Goal: Task Accomplishment & Management: Manage account settings

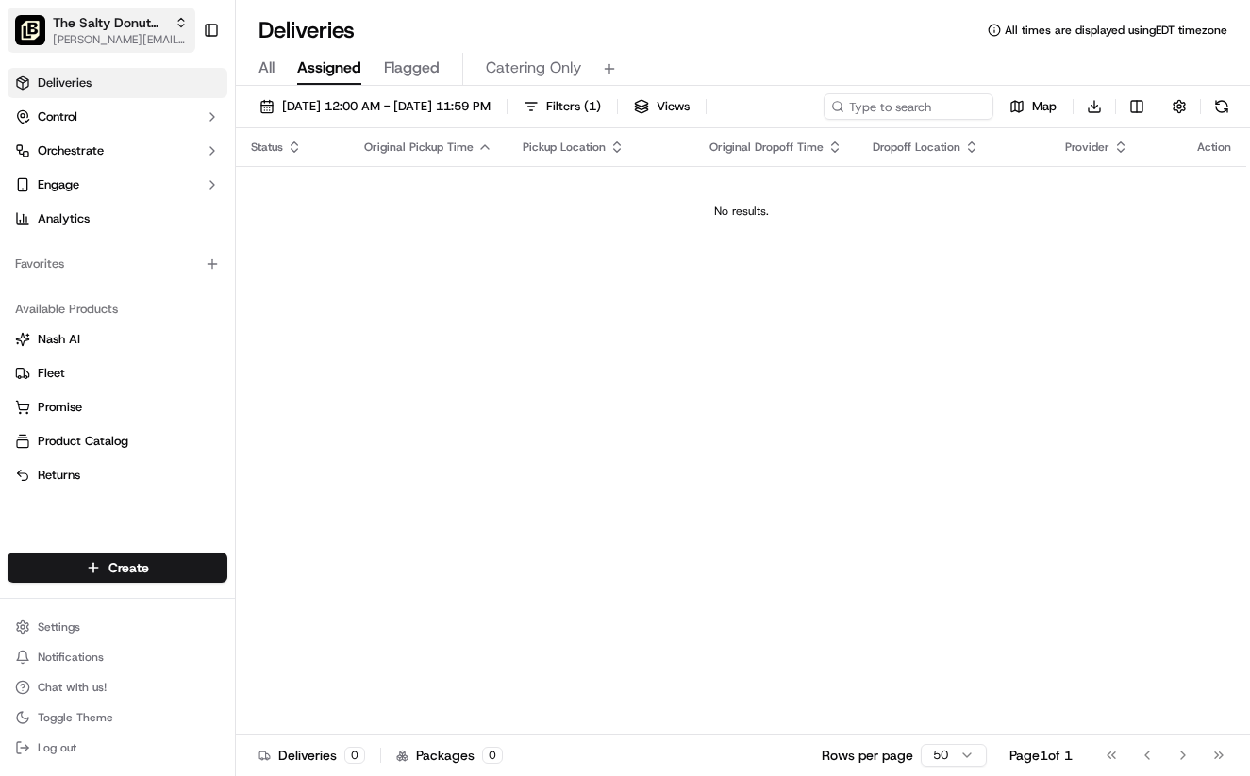
click at [176, 28] on icon "button" at bounding box center [181, 22] width 13 height 13
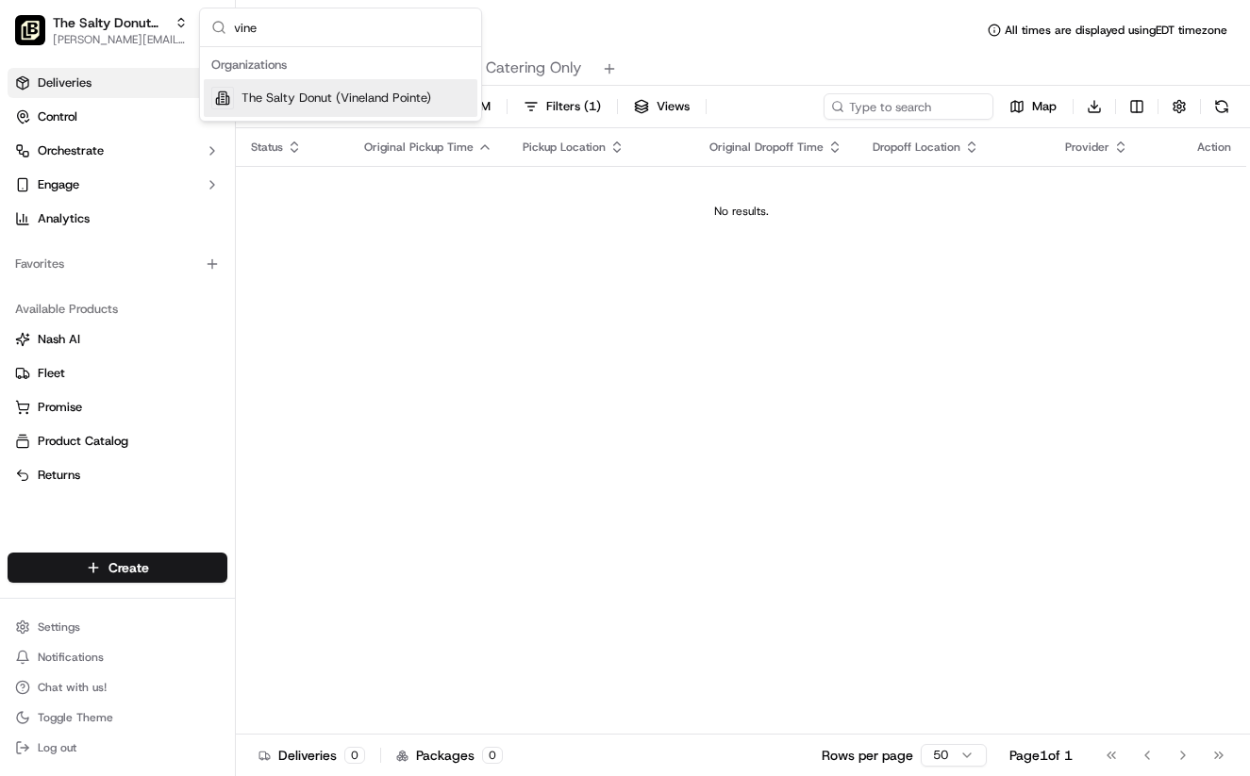
type input "vine"
click at [306, 99] on span "The Salty Donut (Vineland Pointe)" at bounding box center [336, 98] width 190 height 17
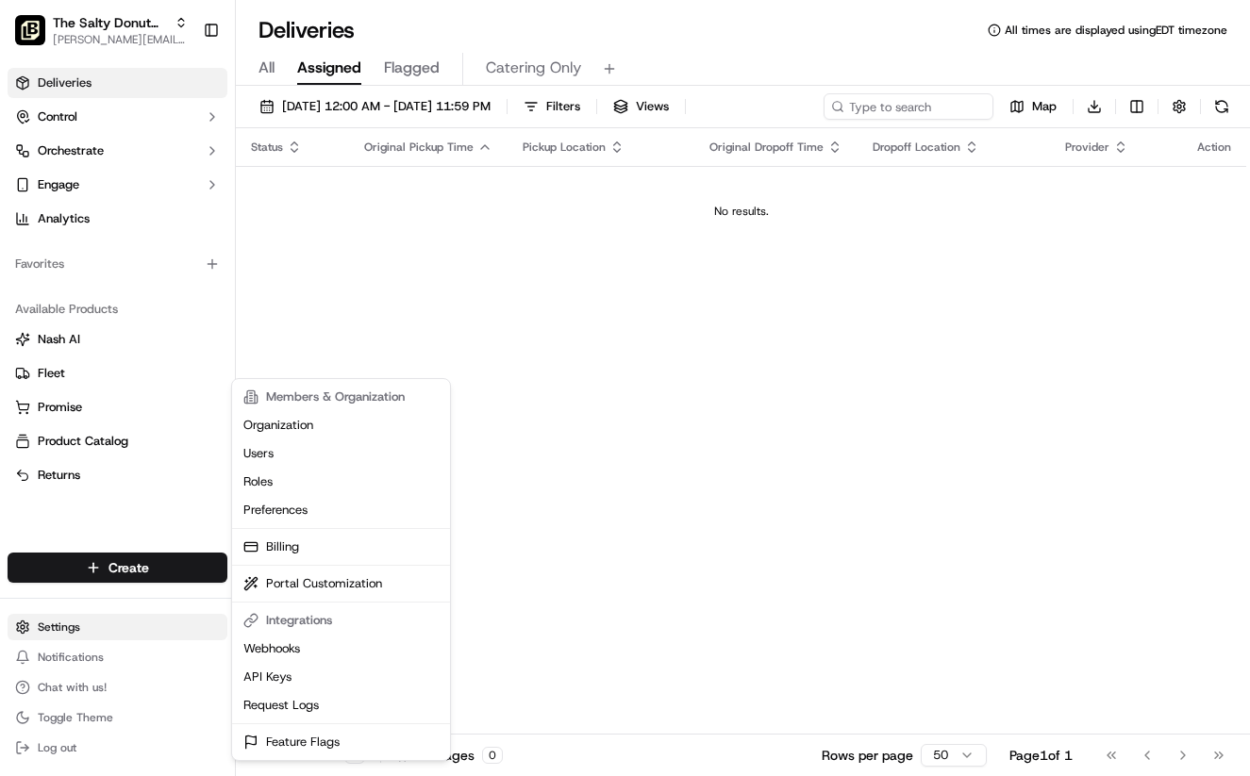
click at [79, 631] on html "The Salty Donut (Vineland Pointe) [PERSON_NAME][EMAIL_ADDRESS][DOMAIN_NAME] Tog…" at bounding box center [625, 388] width 1250 height 776
click at [274, 465] on link "Users" at bounding box center [341, 454] width 210 height 28
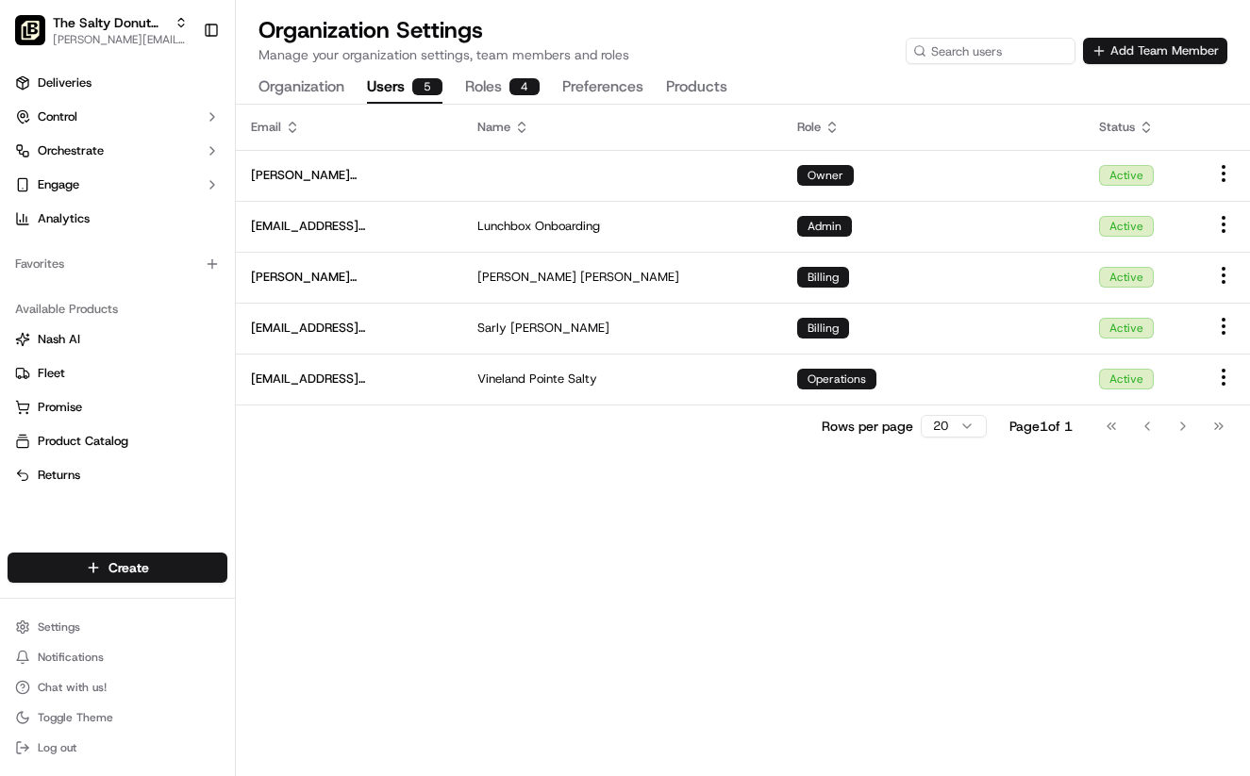
click at [1145, 48] on button "Add Team Member" at bounding box center [1155, 51] width 144 height 26
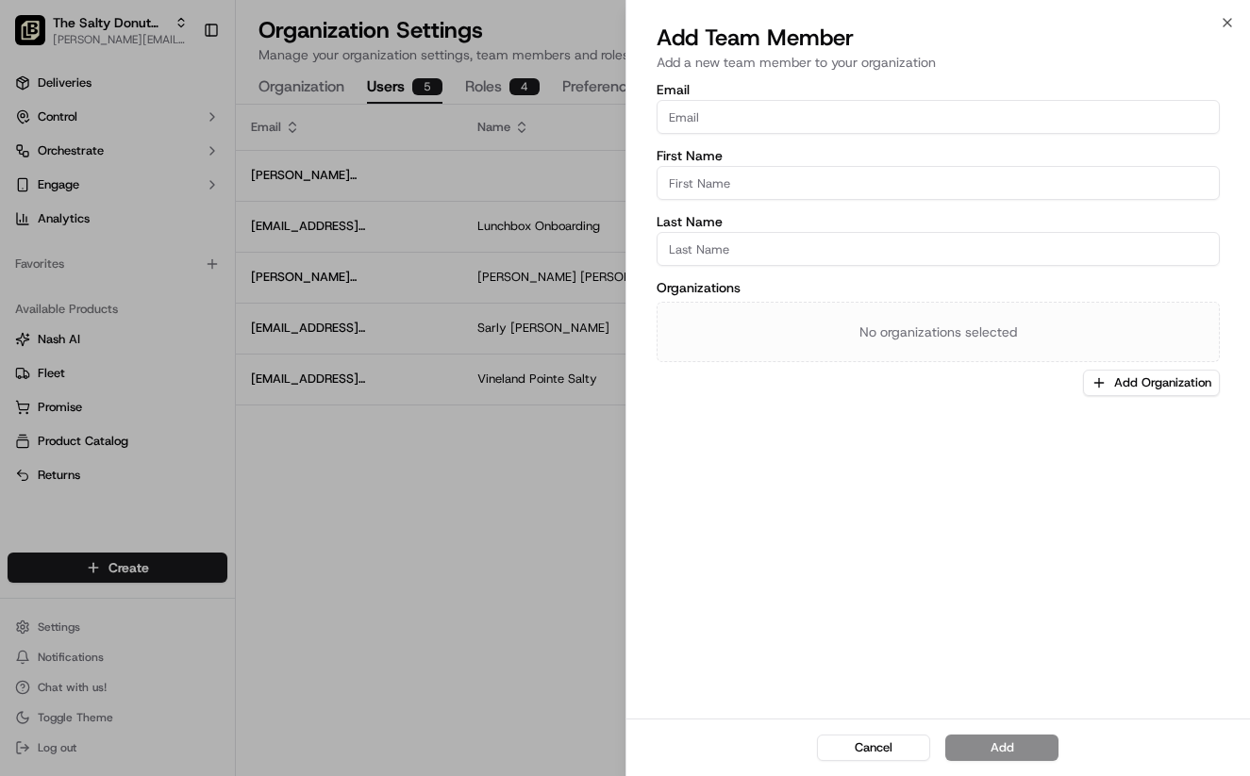
click at [718, 121] on input "Email" at bounding box center [939, 117] width 564 height 34
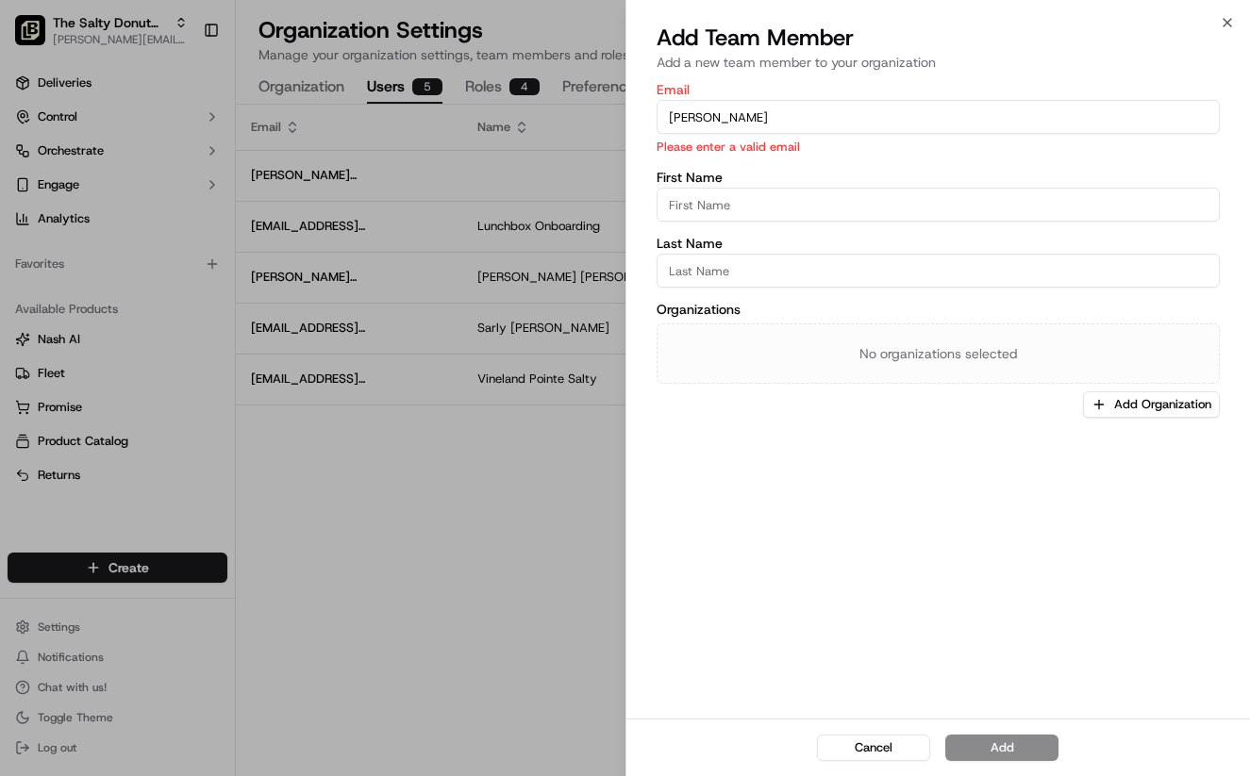
type input "[PERSON_NAME][EMAIL_ADDRESS][DOMAIN_NAME]"
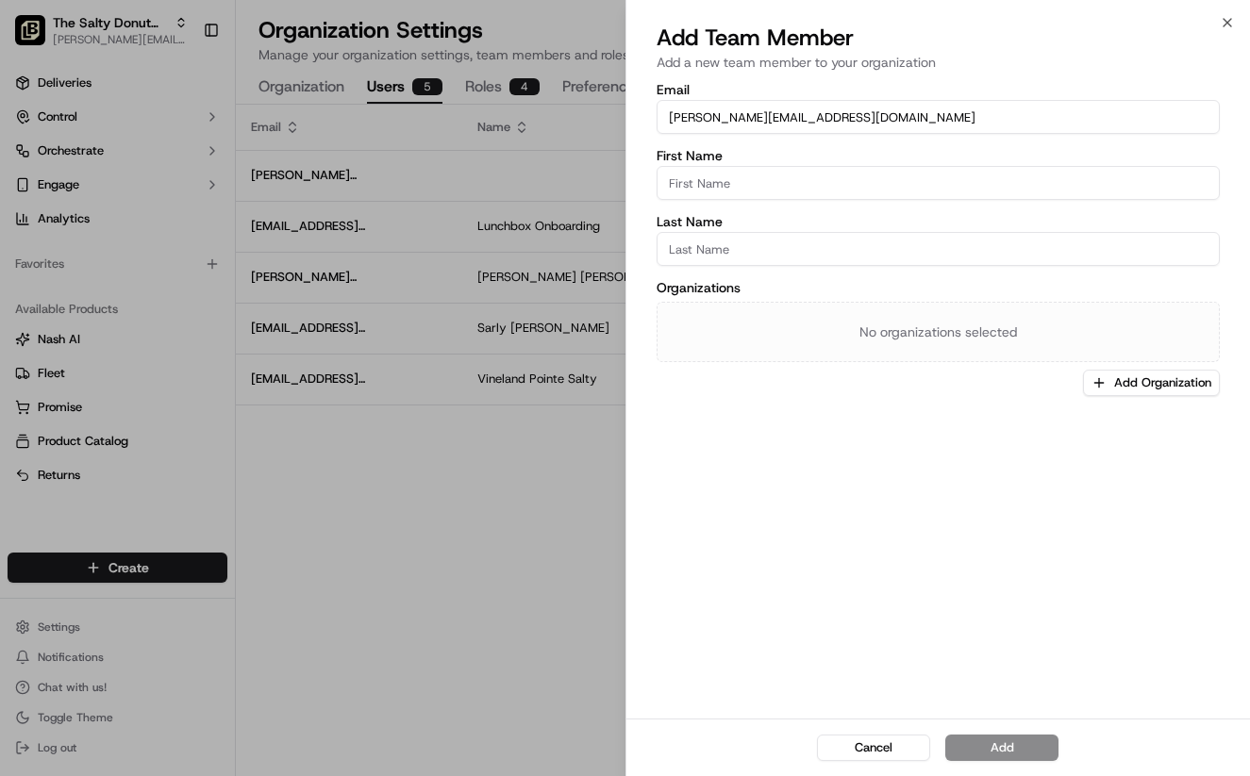
click at [776, 193] on input "First Name" at bounding box center [939, 183] width 564 height 34
type input "[PERSON_NAME]"
click at [754, 245] on input "Last Name" at bounding box center [939, 249] width 564 height 34
type input "Abbey"
click at [1118, 374] on button "Add Organization" at bounding box center [1151, 383] width 137 height 26
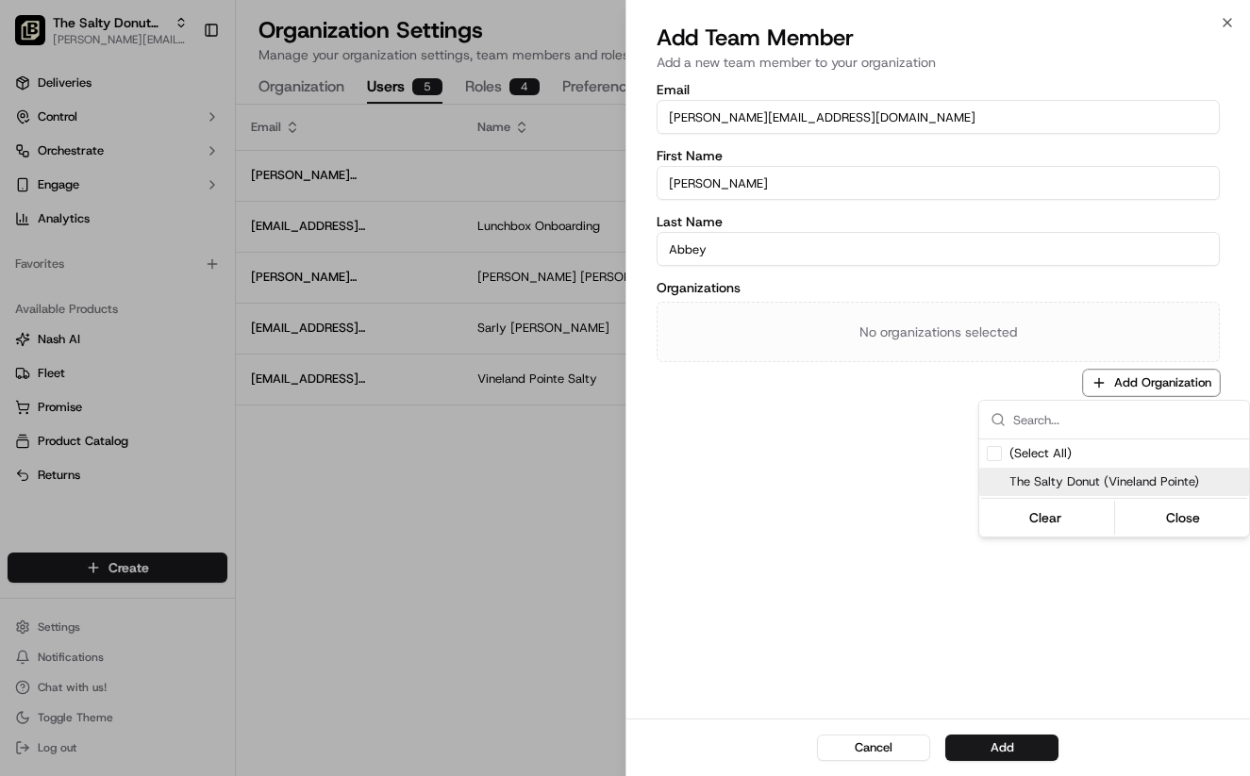
click at [1066, 475] on span "The Salty Donut (Vineland Pointe)" at bounding box center [1125, 482] width 232 height 17
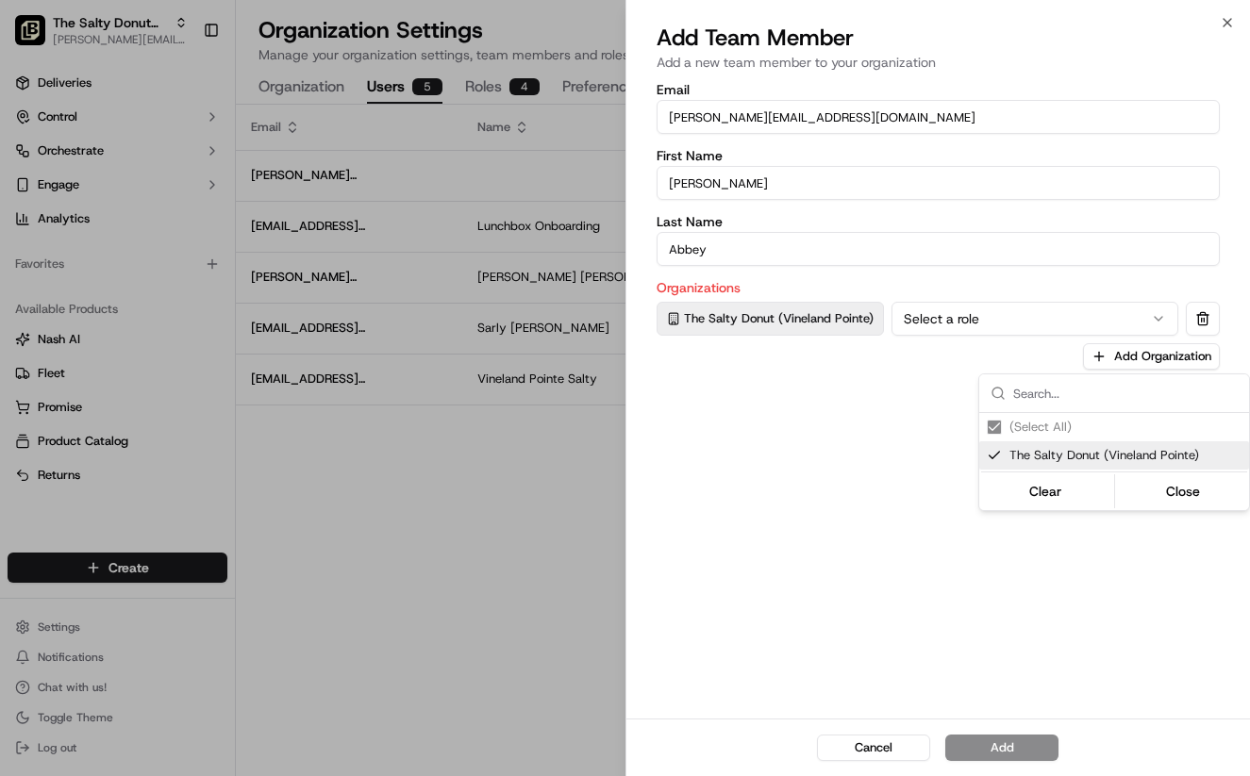
click at [812, 443] on div at bounding box center [625, 388] width 1250 height 776
click at [1112, 320] on button "Select a role" at bounding box center [1035, 319] width 288 height 34
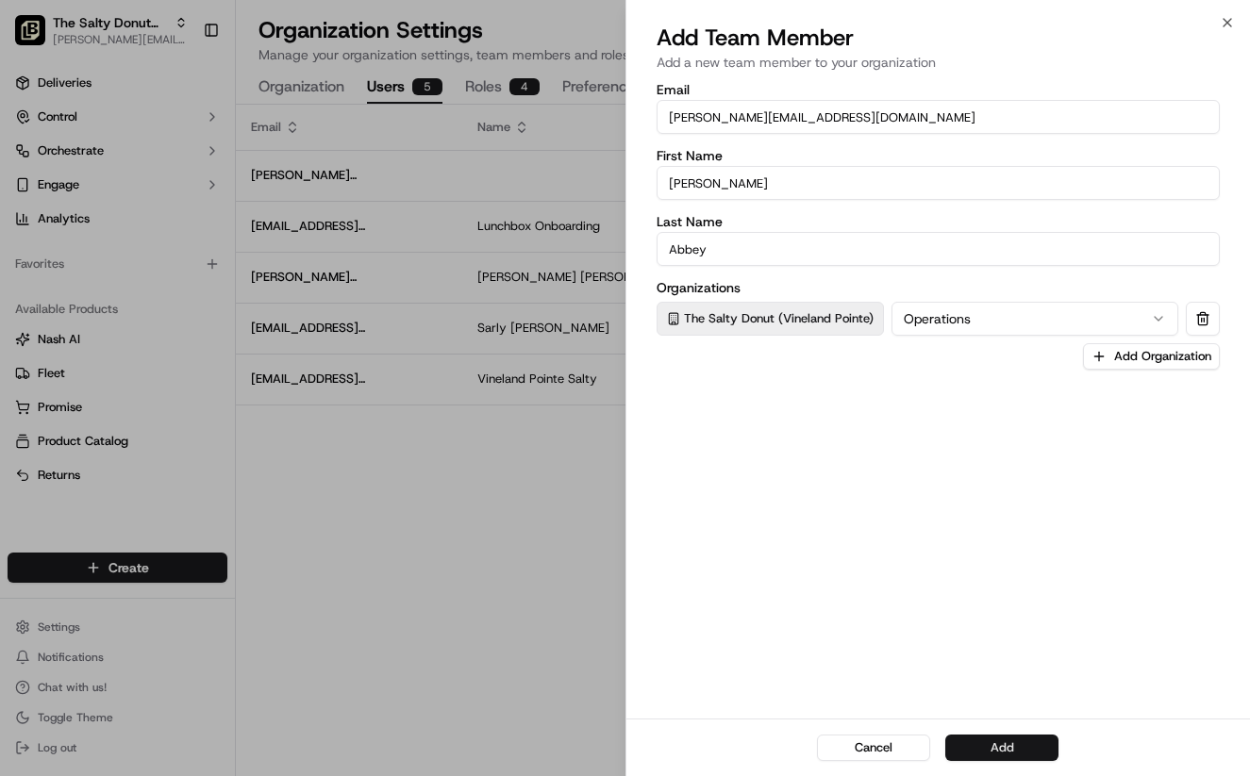
click at [1003, 749] on button "Add" at bounding box center [1001, 748] width 113 height 26
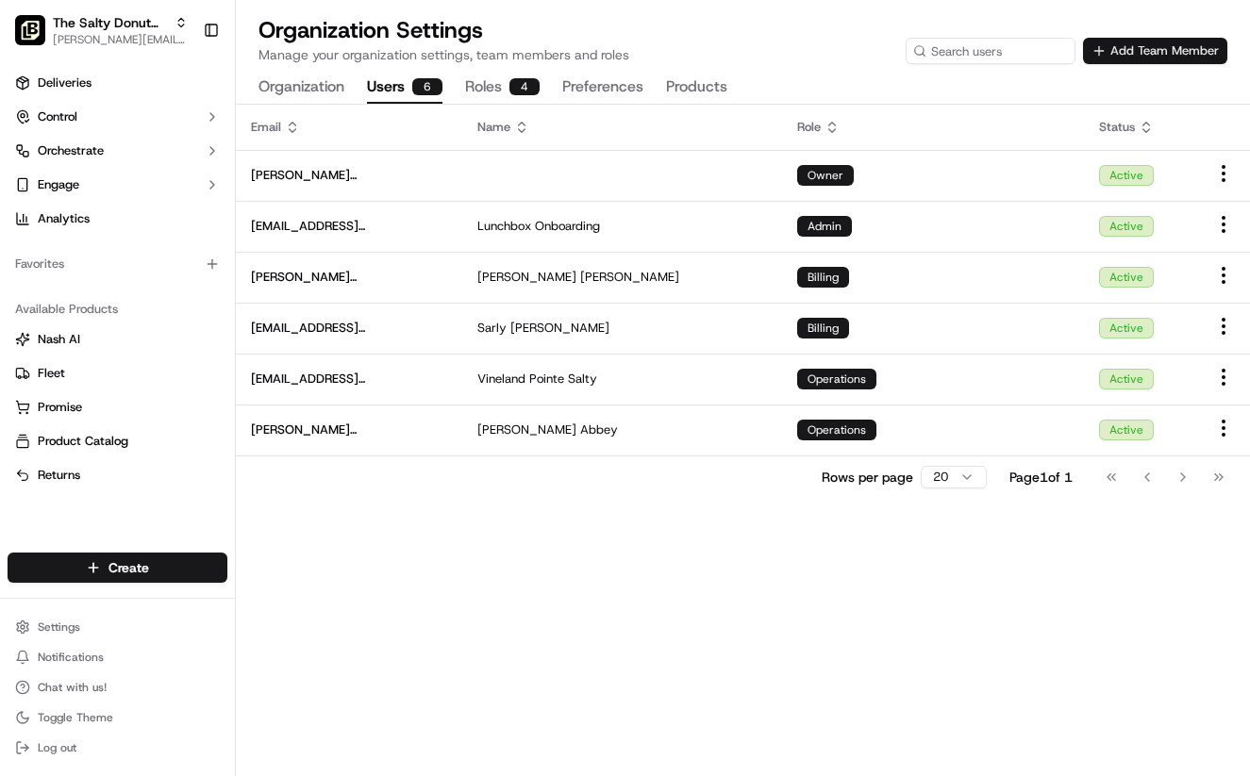
click at [1152, 57] on button "Add Team Member" at bounding box center [1155, 51] width 144 height 26
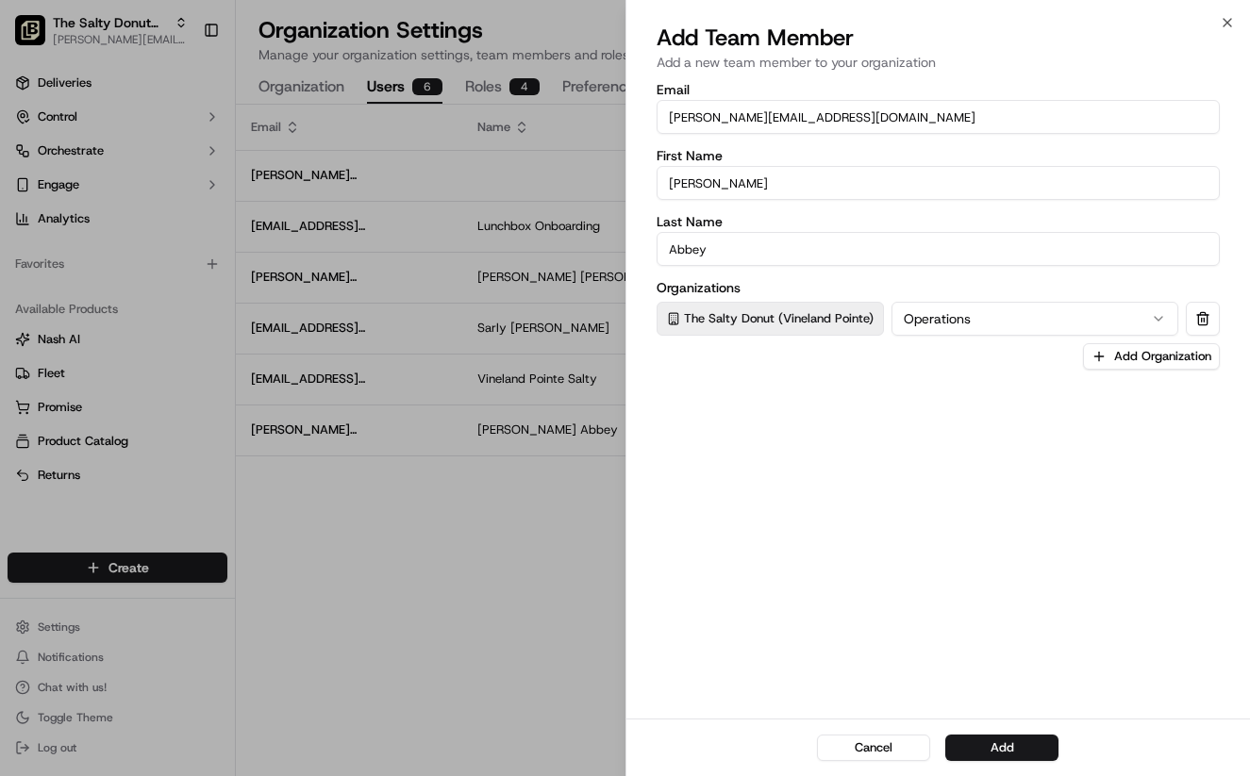
click at [822, 120] on input "[PERSON_NAME][EMAIL_ADDRESS][DOMAIN_NAME]" at bounding box center [939, 117] width 564 height 34
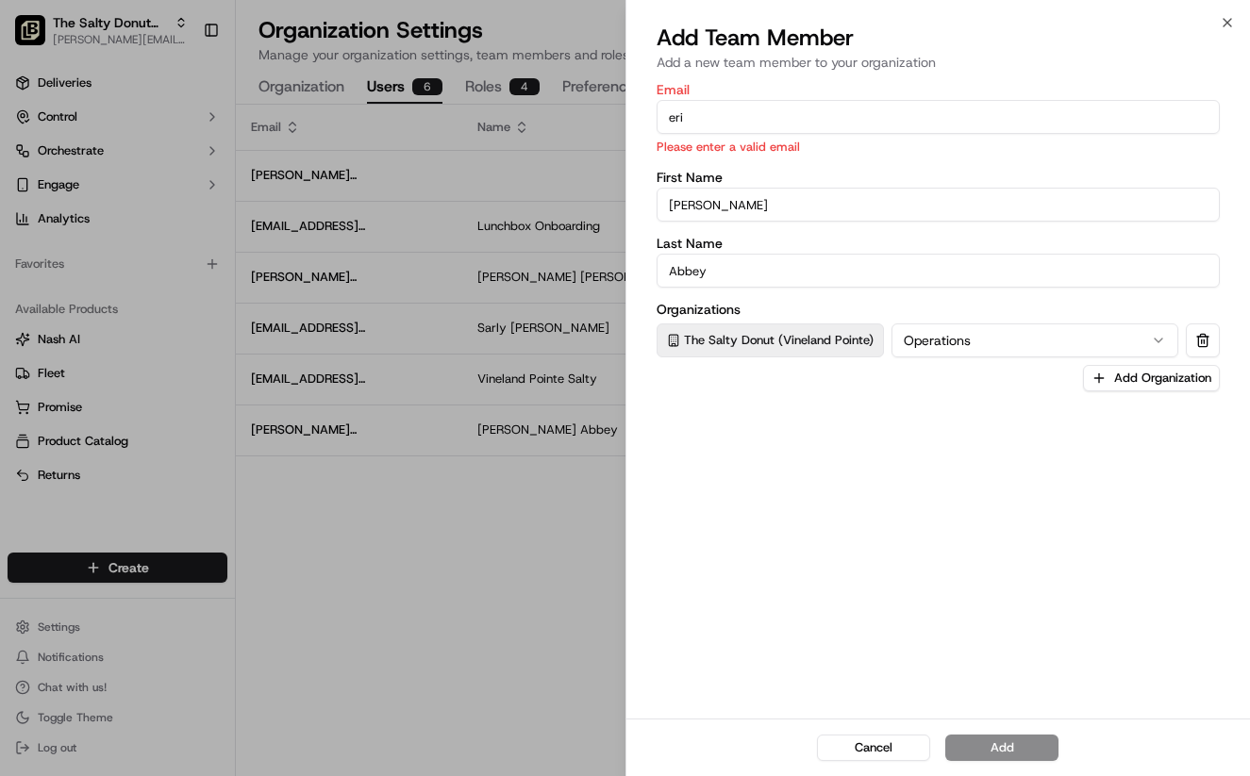
type input "[PERSON_NAME][EMAIL_ADDRESS][DOMAIN_NAME]"
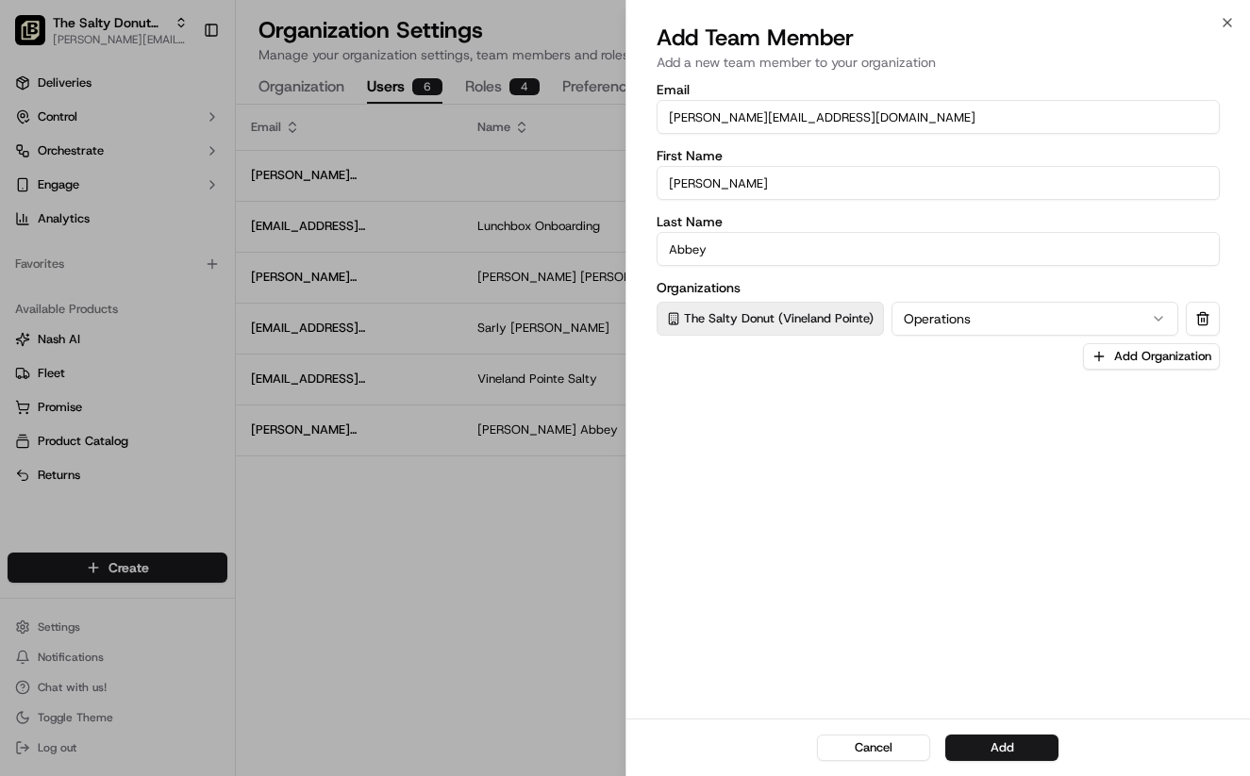
click at [729, 180] on input "[PERSON_NAME]" at bounding box center [939, 183] width 564 height 34
type input "[PERSON_NAME]"
click at [720, 249] on input "Abbey" at bounding box center [939, 249] width 564 height 34
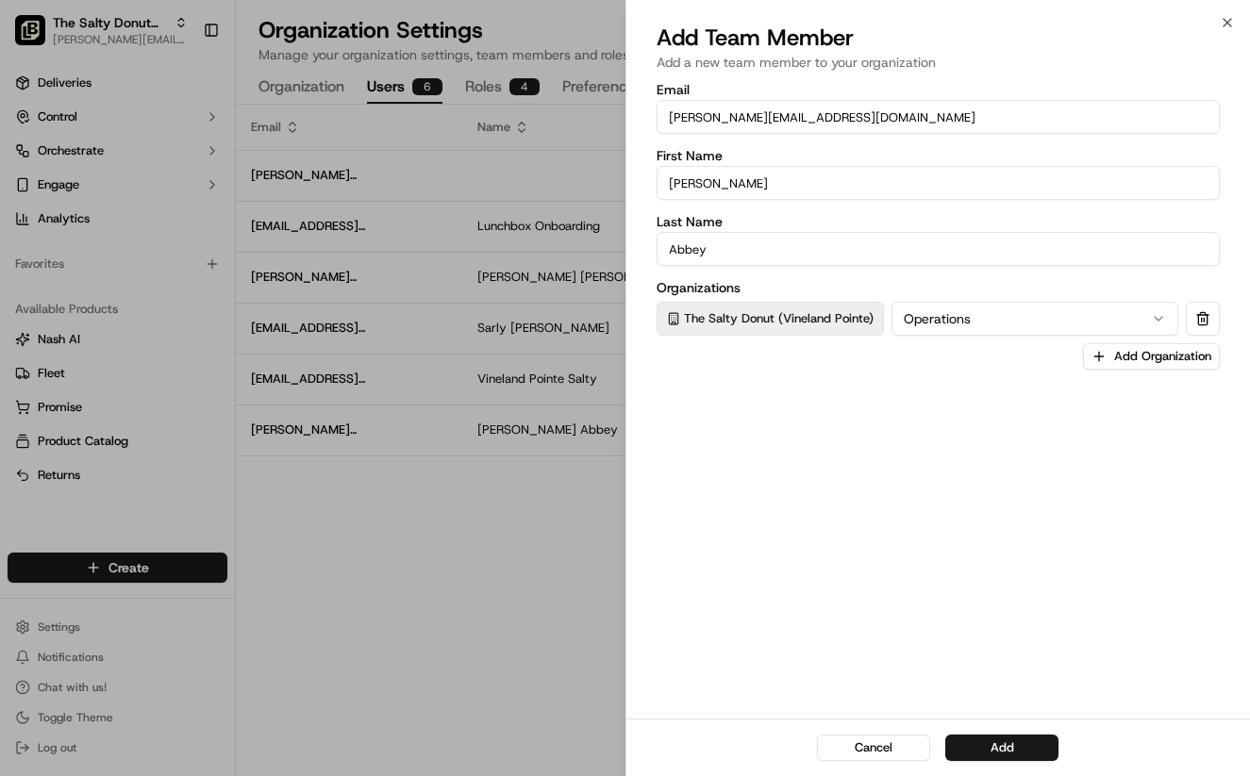
click at [720, 249] on input "Abbey" at bounding box center [939, 249] width 564 height 34
type input "Proenza"
click at [1002, 480] on div "Email [PERSON_NAME][EMAIL_ADDRESS][DOMAIN_NAME] First Name [PERSON_NAME] Last N…" at bounding box center [938, 399] width 624 height 640
click at [1003, 756] on button "Add" at bounding box center [1001, 748] width 113 height 26
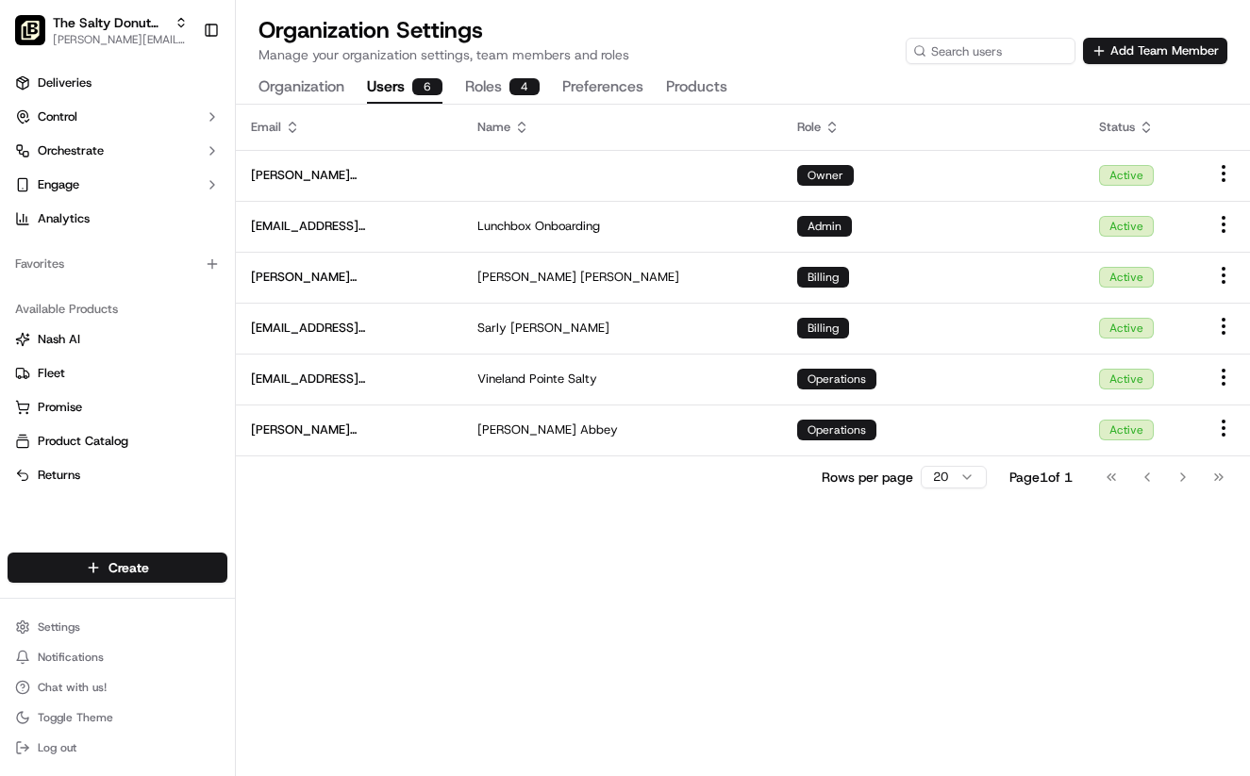
click at [563, 560] on div "Email Name Role Status [PERSON_NAME][EMAIL_ADDRESS][DOMAIN_NAME] Owner Active […" at bounding box center [743, 441] width 1014 height 672
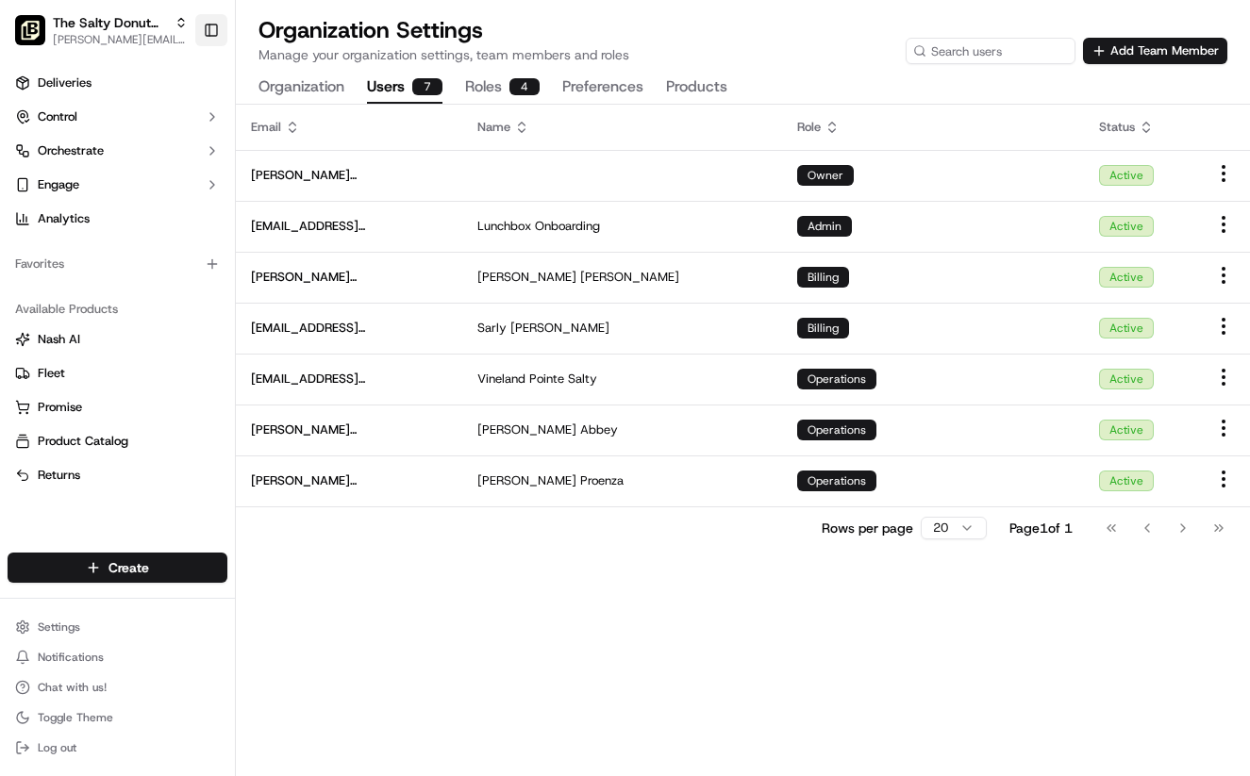
click at [208, 38] on button "Toggle Sidebar" at bounding box center [211, 30] width 32 height 32
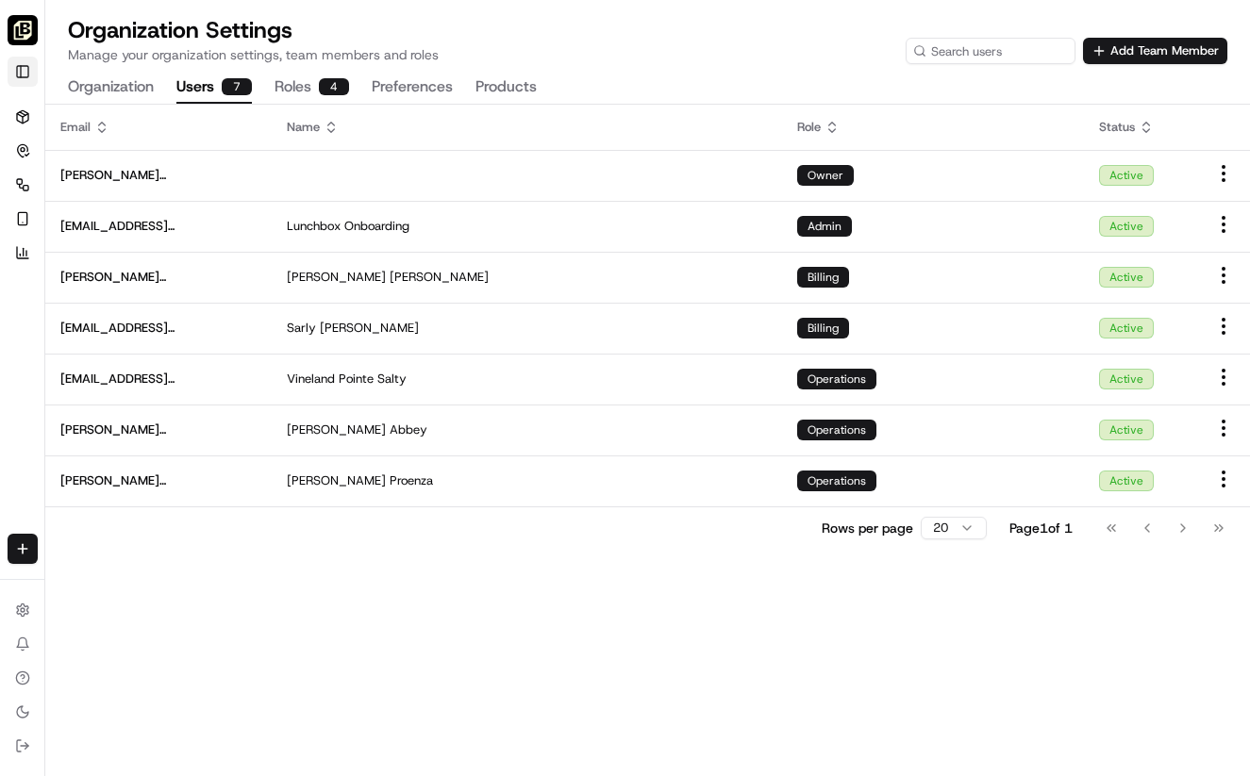
click at [19, 69] on button "Toggle Sidebar" at bounding box center [23, 72] width 30 height 30
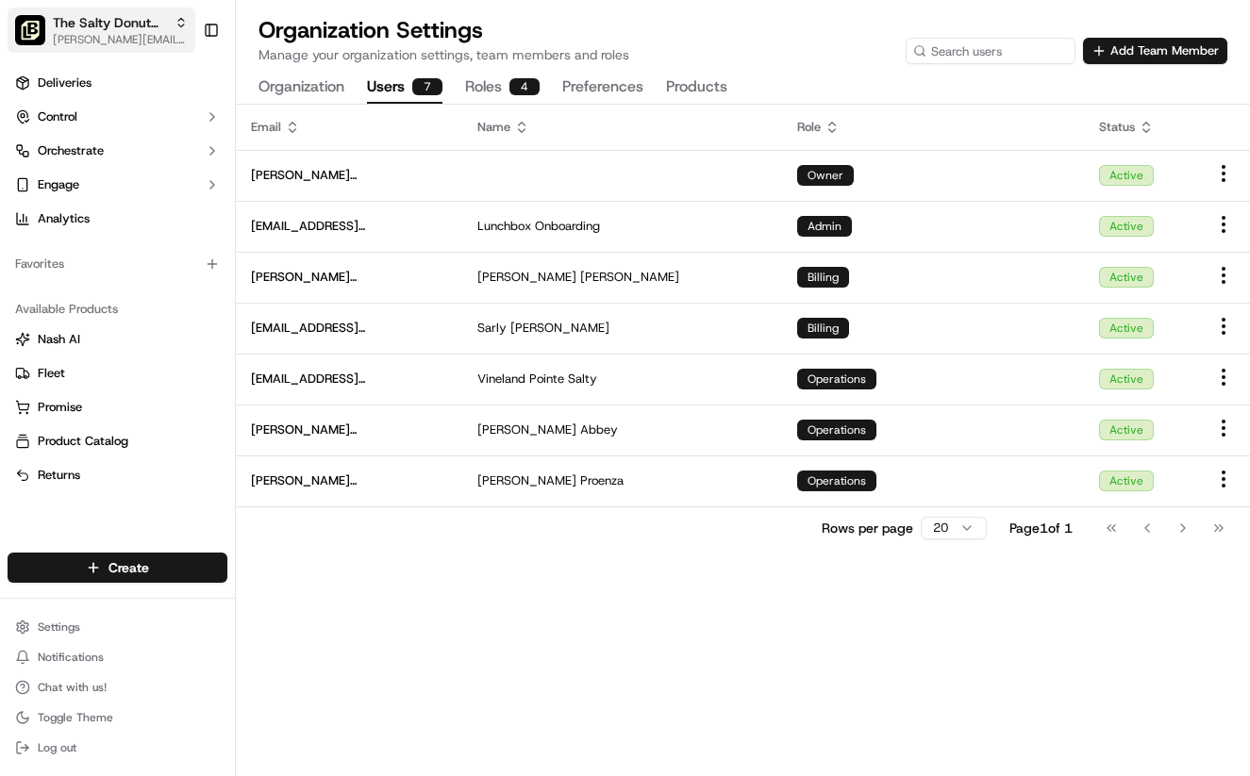
click at [159, 33] on span "[PERSON_NAME][EMAIL_ADDRESS][DOMAIN_NAME]" at bounding box center [120, 39] width 135 height 15
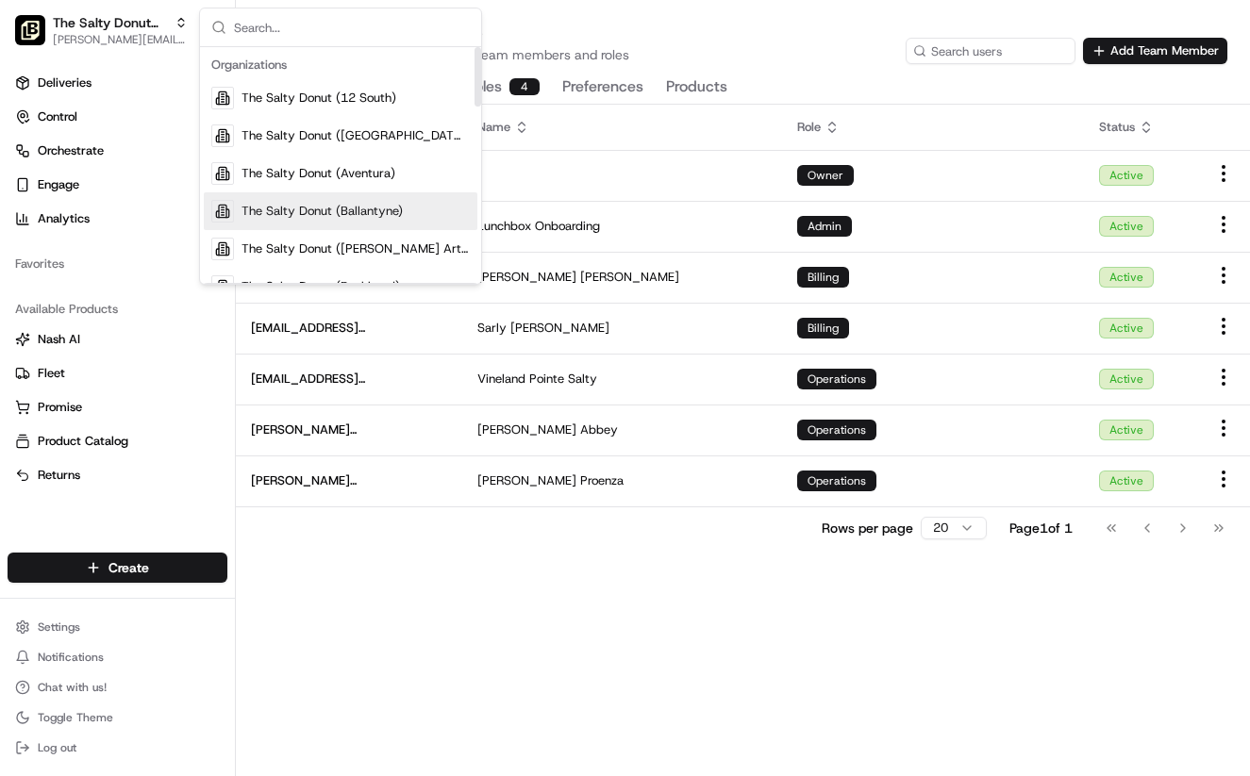
click at [391, 219] on span "The Salty Donut (Ballantyne)" at bounding box center [321, 211] width 161 height 17
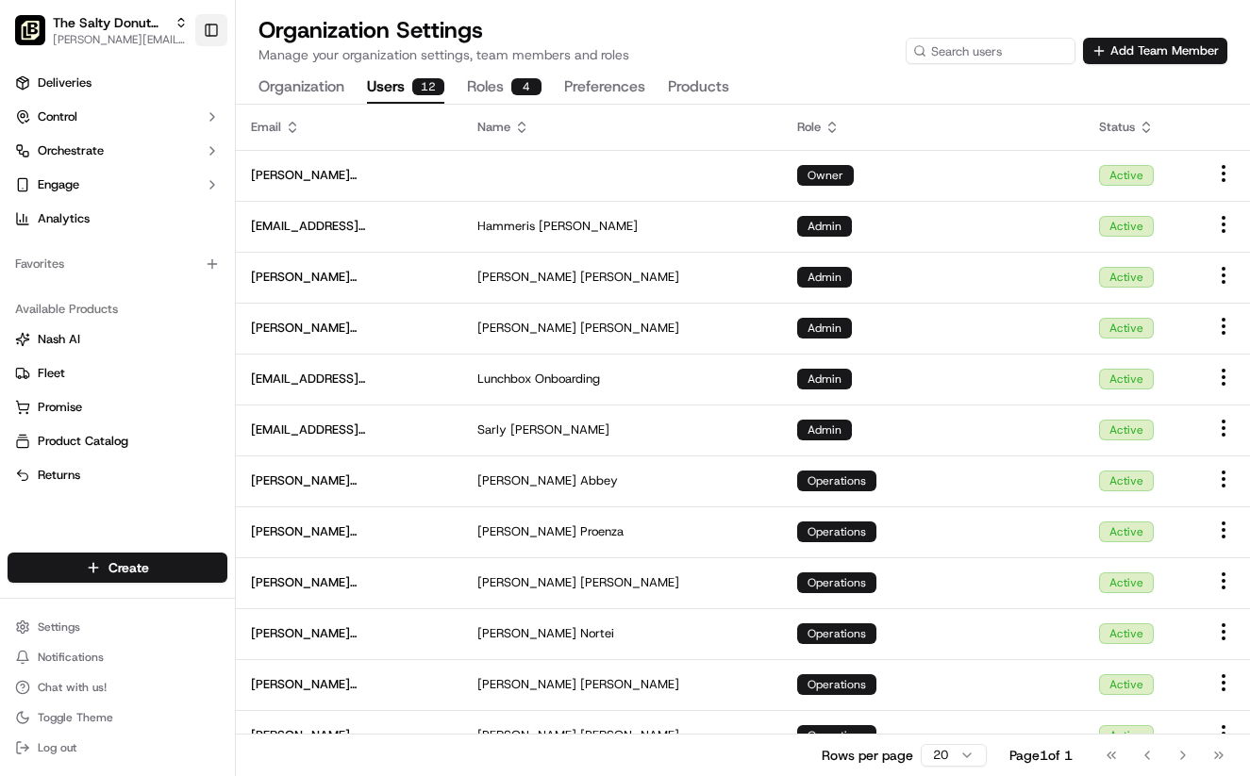
click at [212, 33] on button "Toggle Sidebar" at bounding box center [211, 30] width 32 height 32
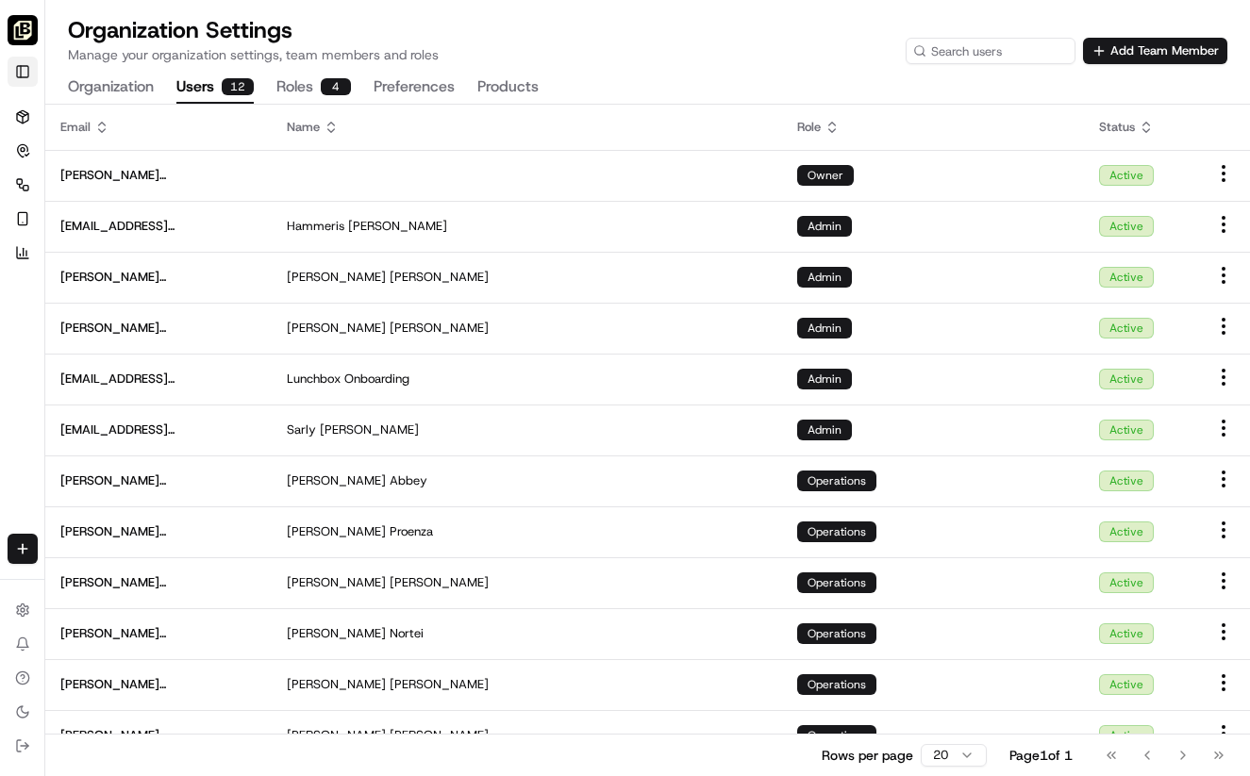
click at [31, 78] on button "Toggle Sidebar" at bounding box center [23, 72] width 30 height 30
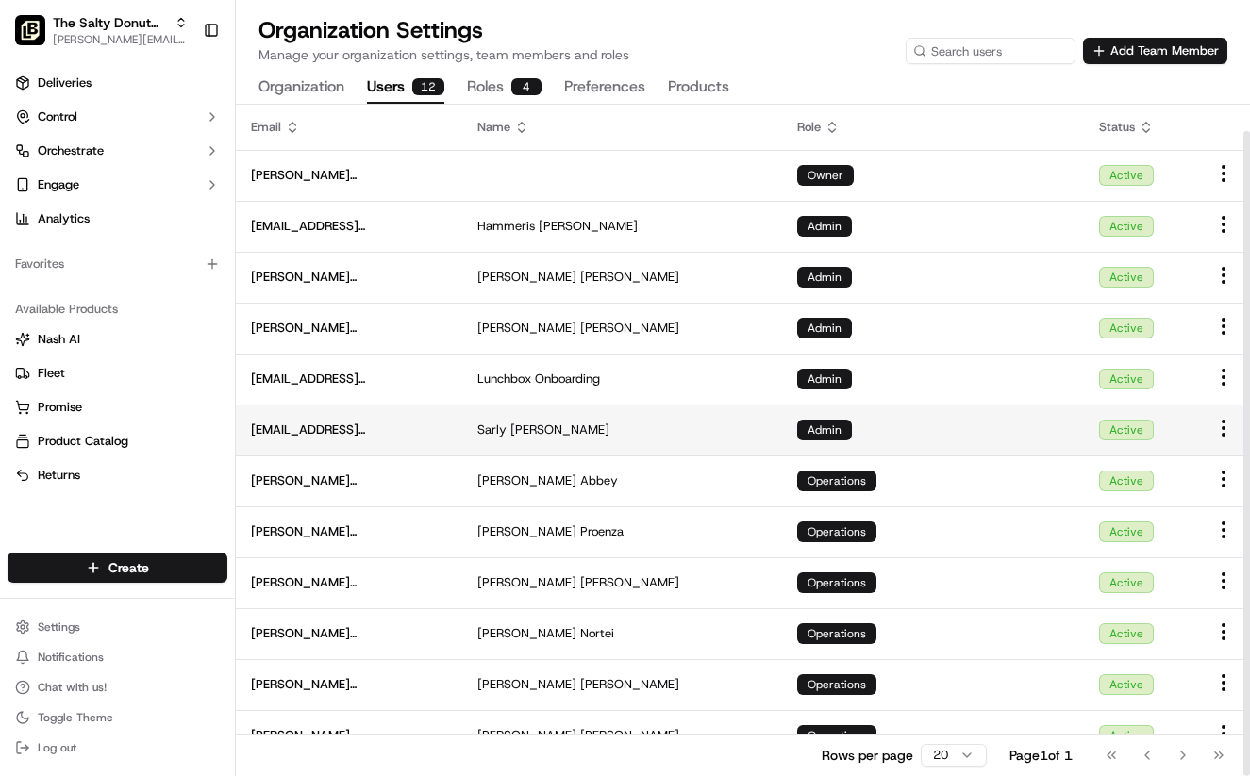
scroll to position [27, 0]
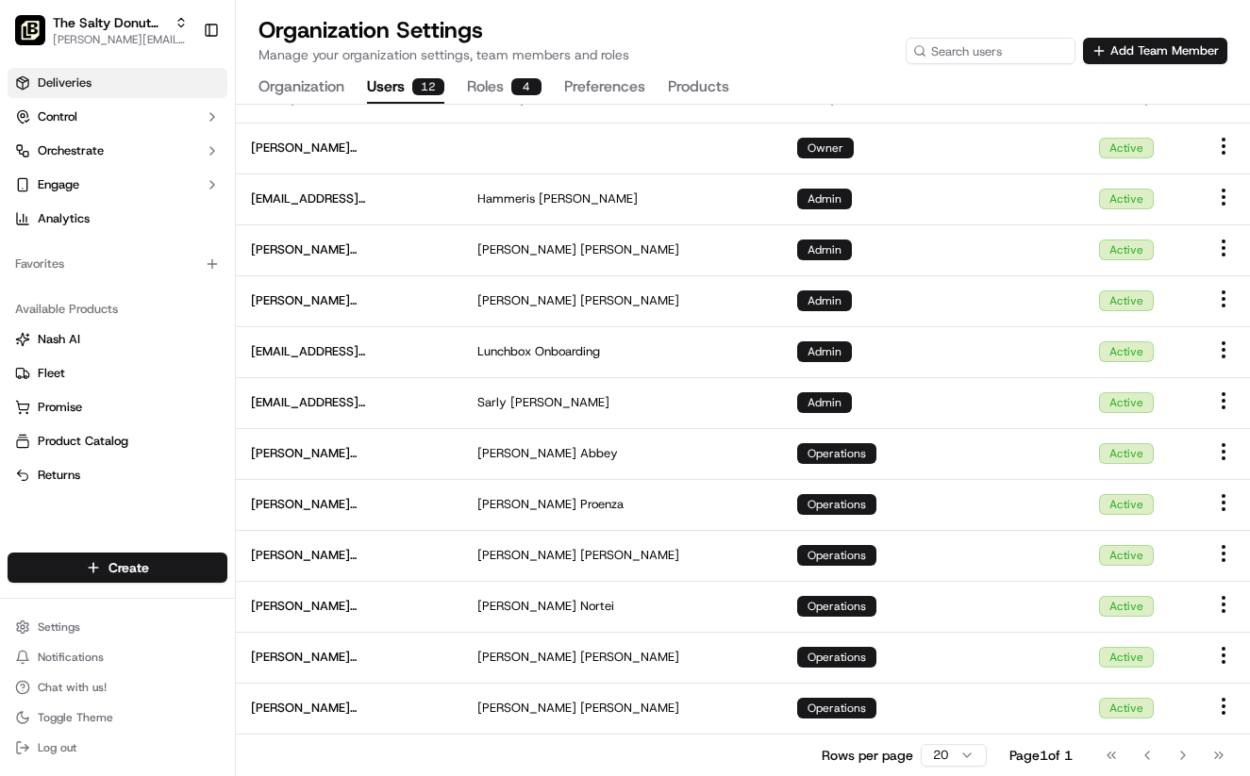
click at [87, 91] on link "Deliveries" at bounding box center [118, 83] width 220 height 30
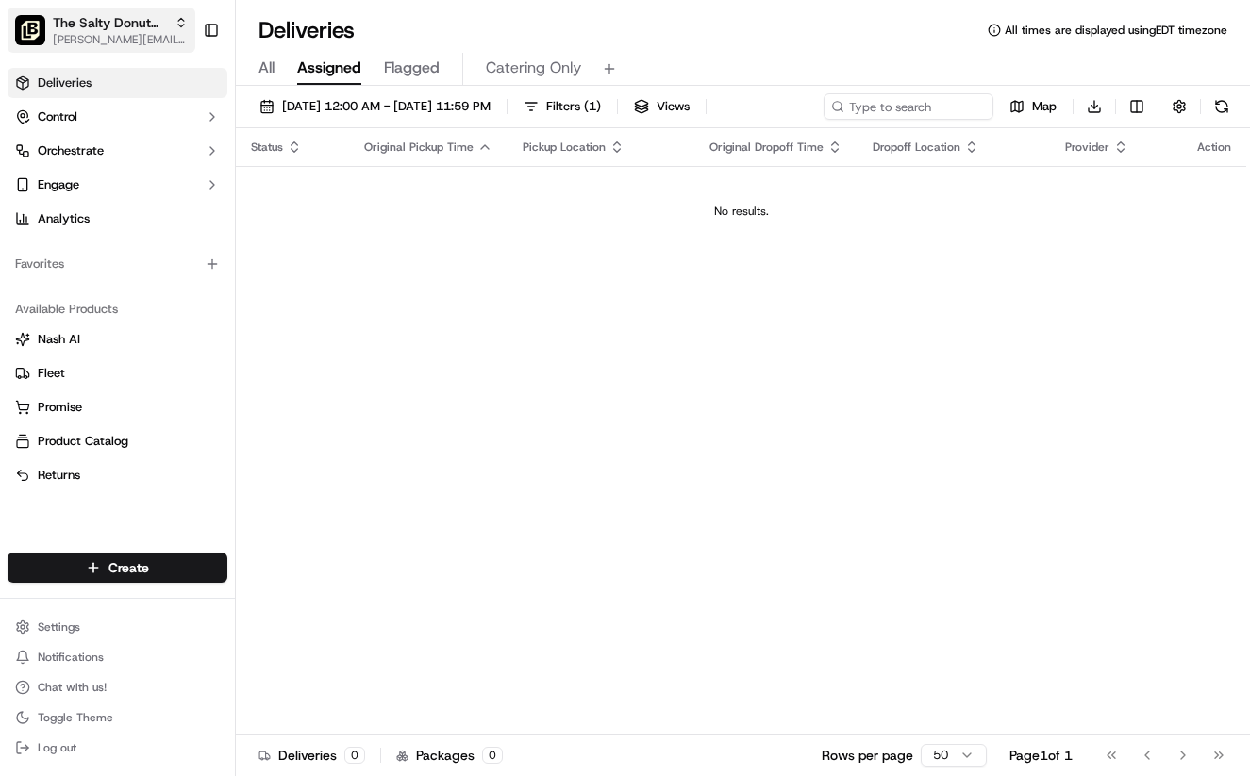
click at [170, 18] on div "The Salty Donut (Ballantyne)" at bounding box center [120, 22] width 135 height 19
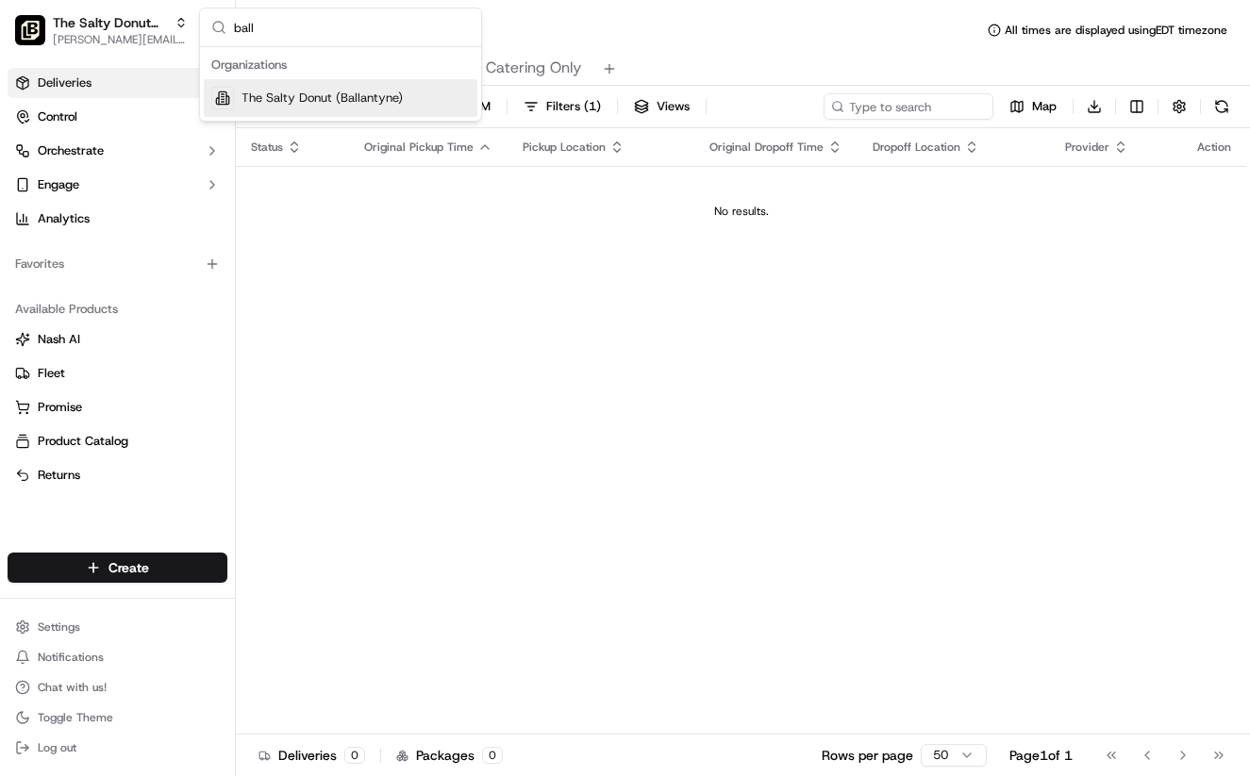
type input "ball"
click at [333, 100] on span "The Salty Donut (Ballantyne)" at bounding box center [321, 98] width 161 height 17
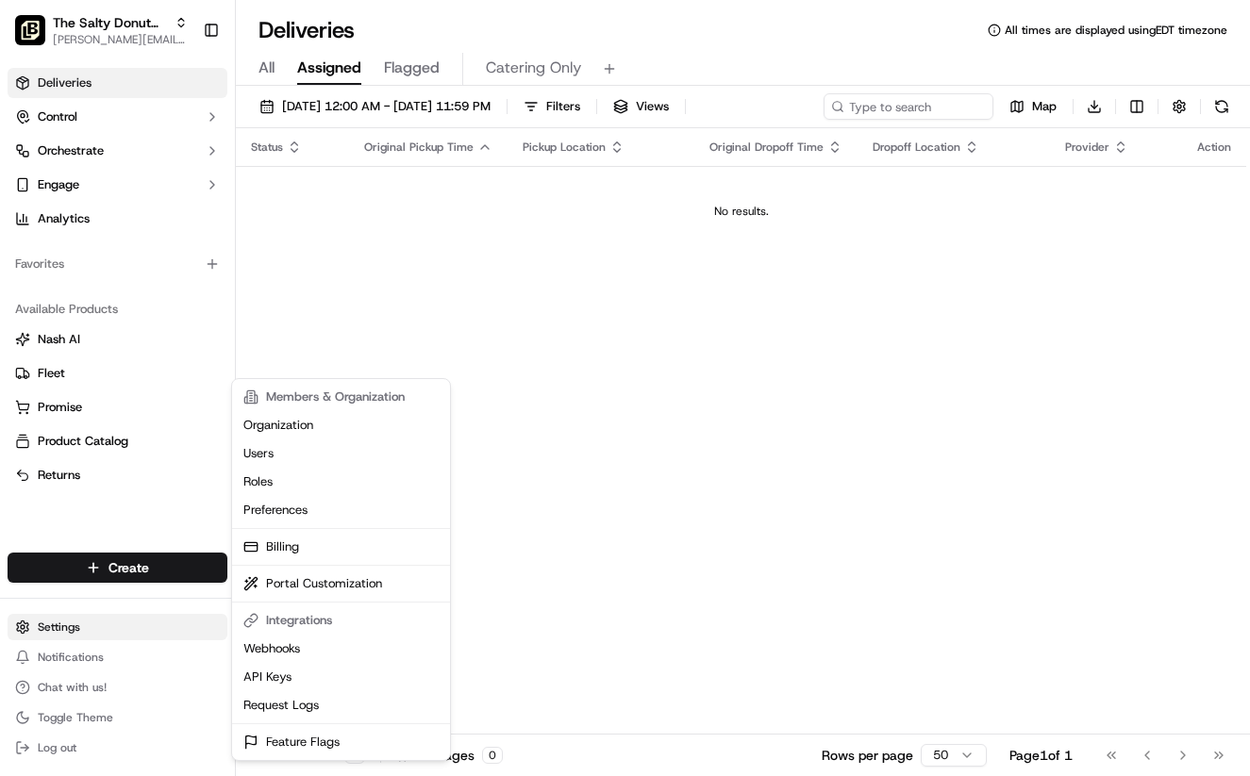
click at [58, 625] on html "The Salty Donut (Ballantyne) danny@saltydonut.com Toggle Sidebar Deliveries Con…" at bounding box center [625, 388] width 1250 height 776
click at [269, 456] on link "Users" at bounding box center [341, 454] width 210 height 28
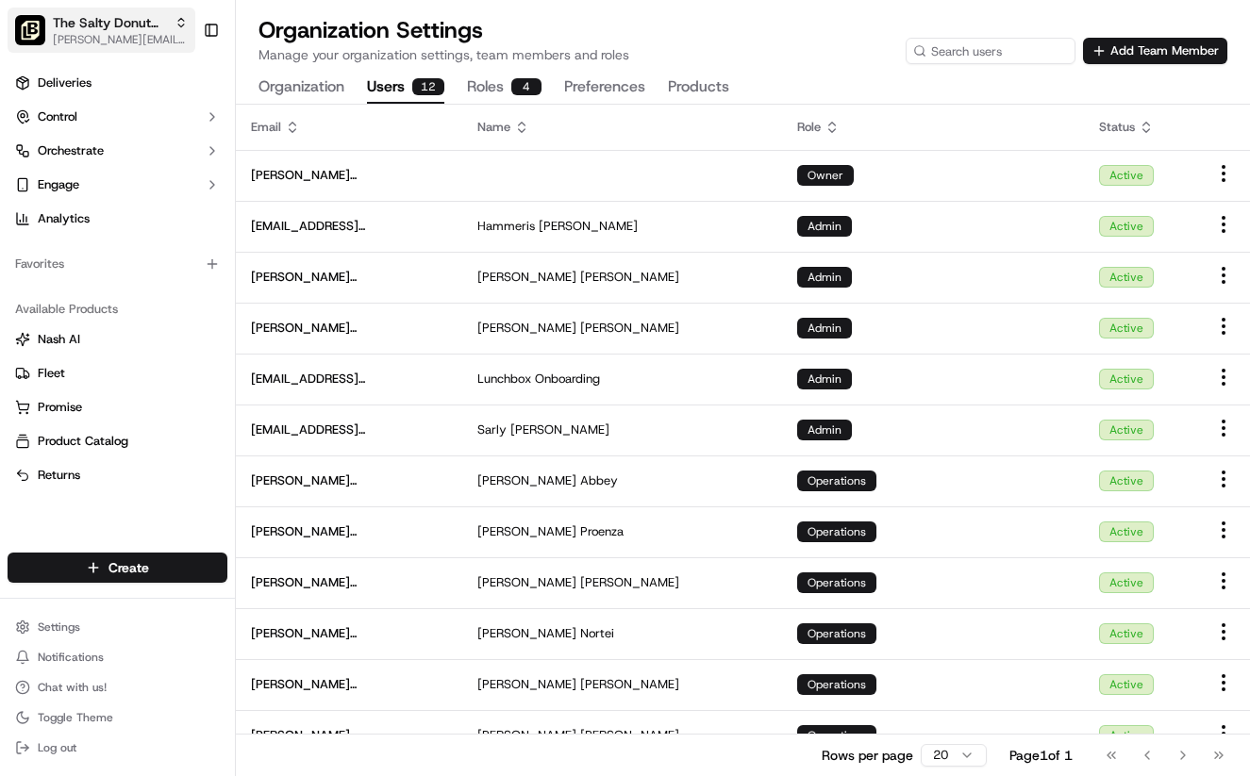
click at [156, 23] on span "The Salty Donut (Ballantyne)" at bounding box center [110, 22] width 114 height 19
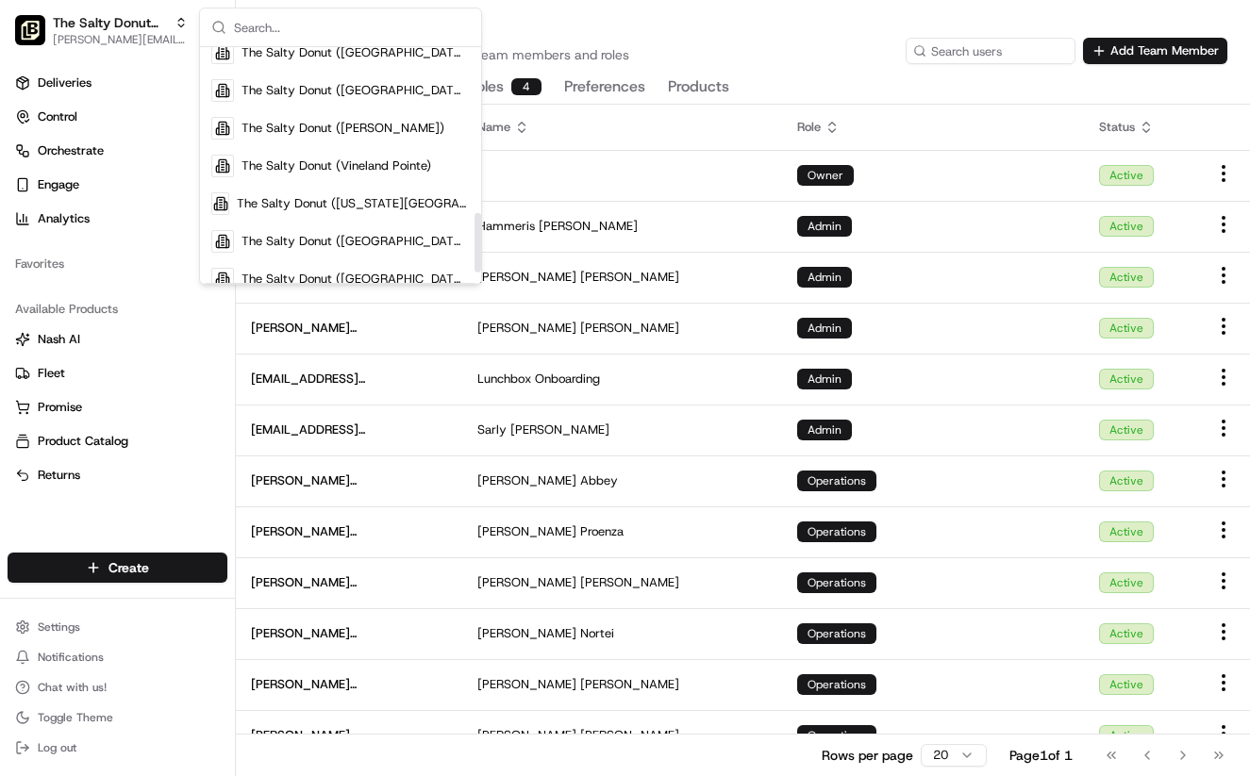
scroll to position [682, 0]
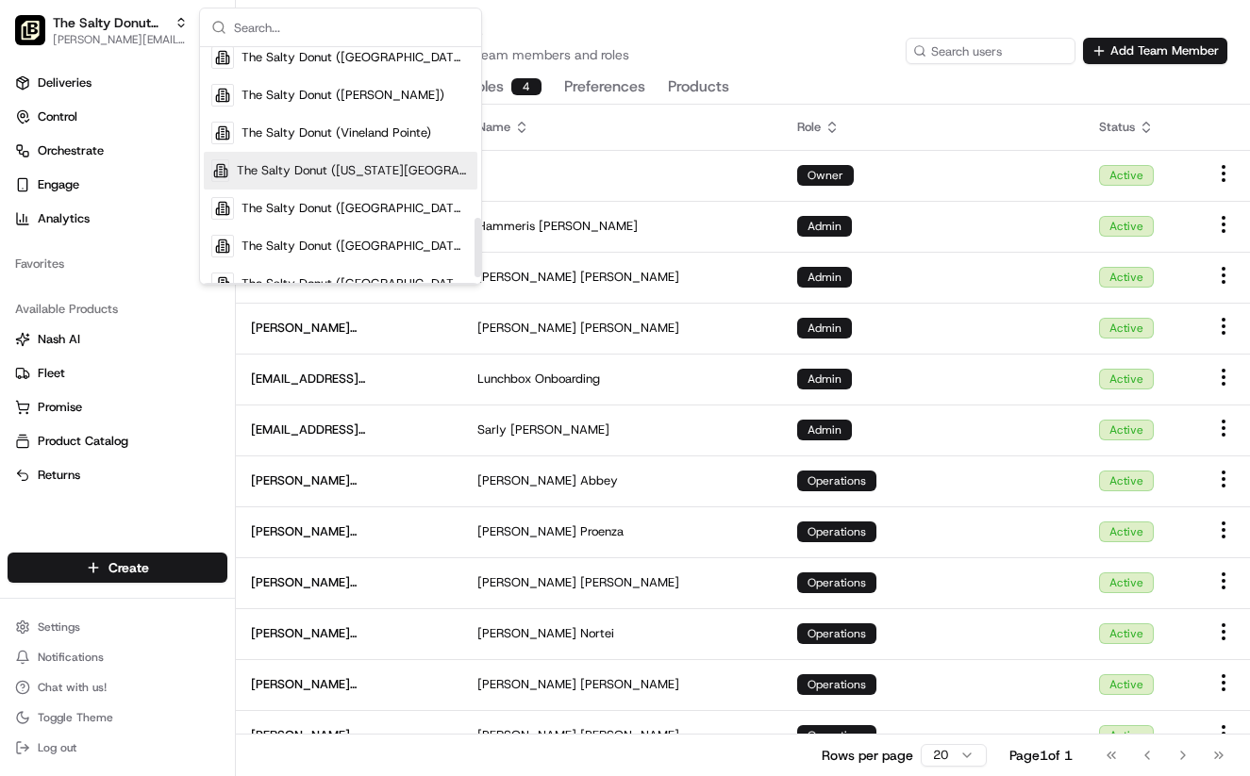
click at [398, 176] on span "The Salty Donut ([US_STATE][GEOGRAPHIC_DATA])" at bounding box center [353, 170] width 233 height 17
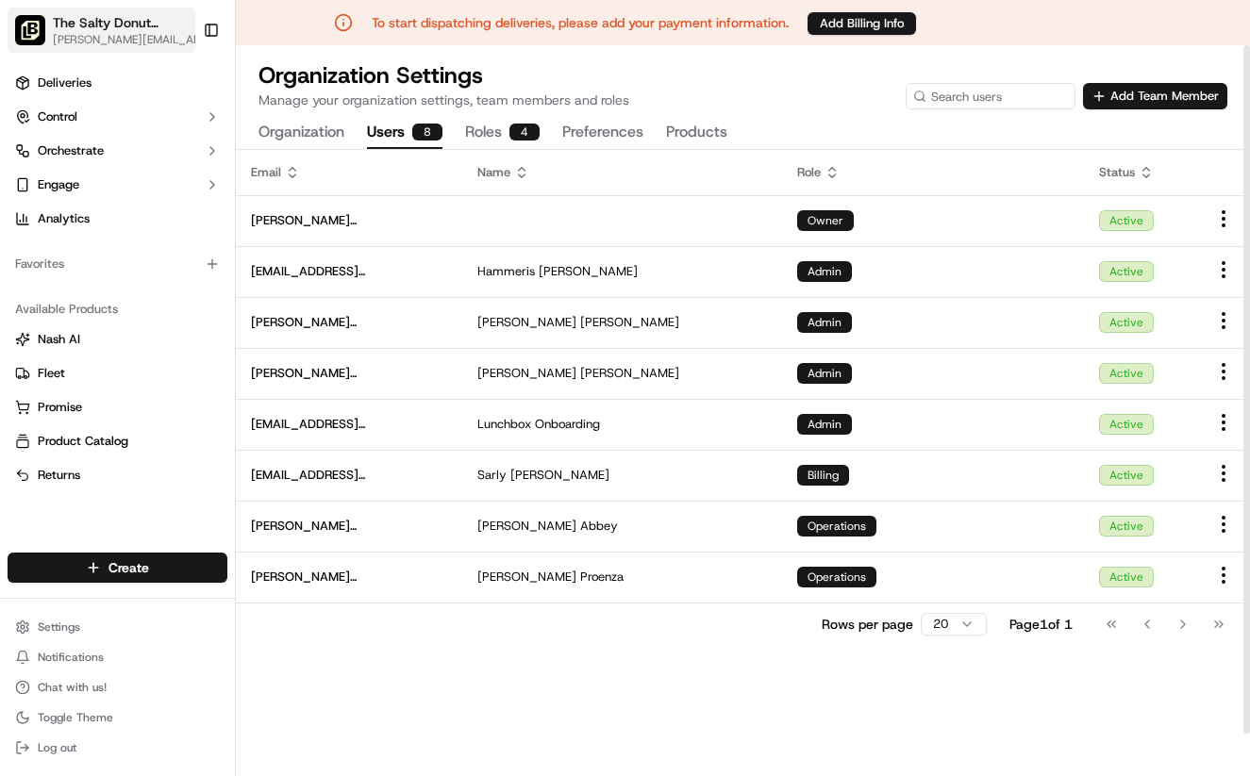
click at [164, 41] on span "[PERSON_NAME][EMAIL_ADDRESS][DOMAIN_NAME]" at bounding box center [131, 39] width 156 height 15
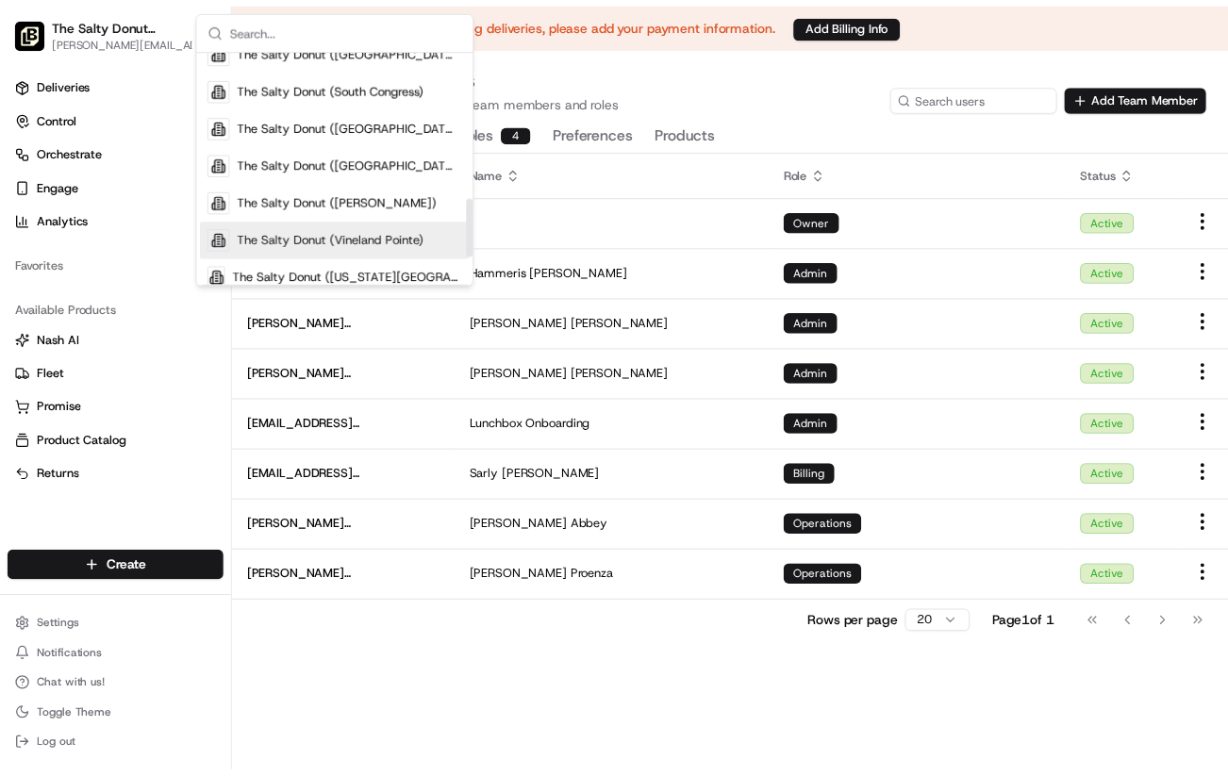
scroll to position [543, 0]
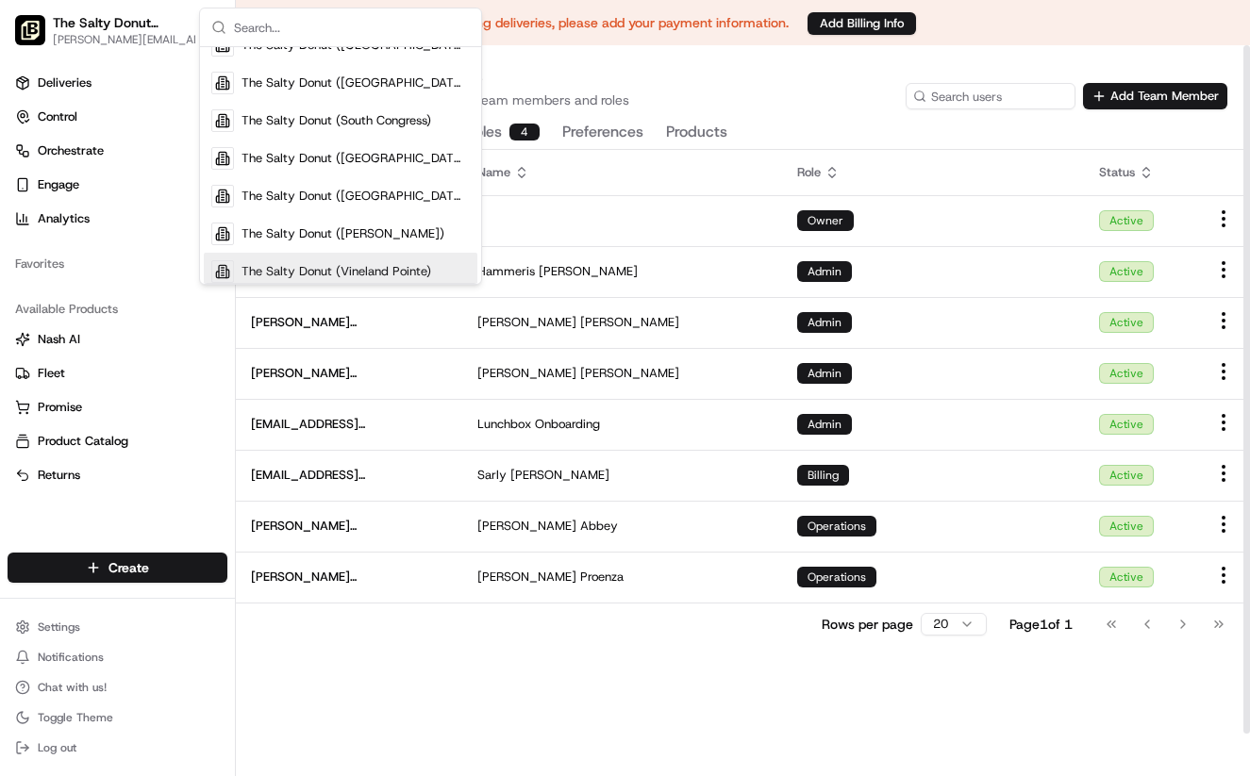
click at [441, 664] on div "Email Name Role Status danny@saltydonut.com Owner Active hammeris.garzon@saltyd…" at bounding box center [743, 486] width 1014 height 672
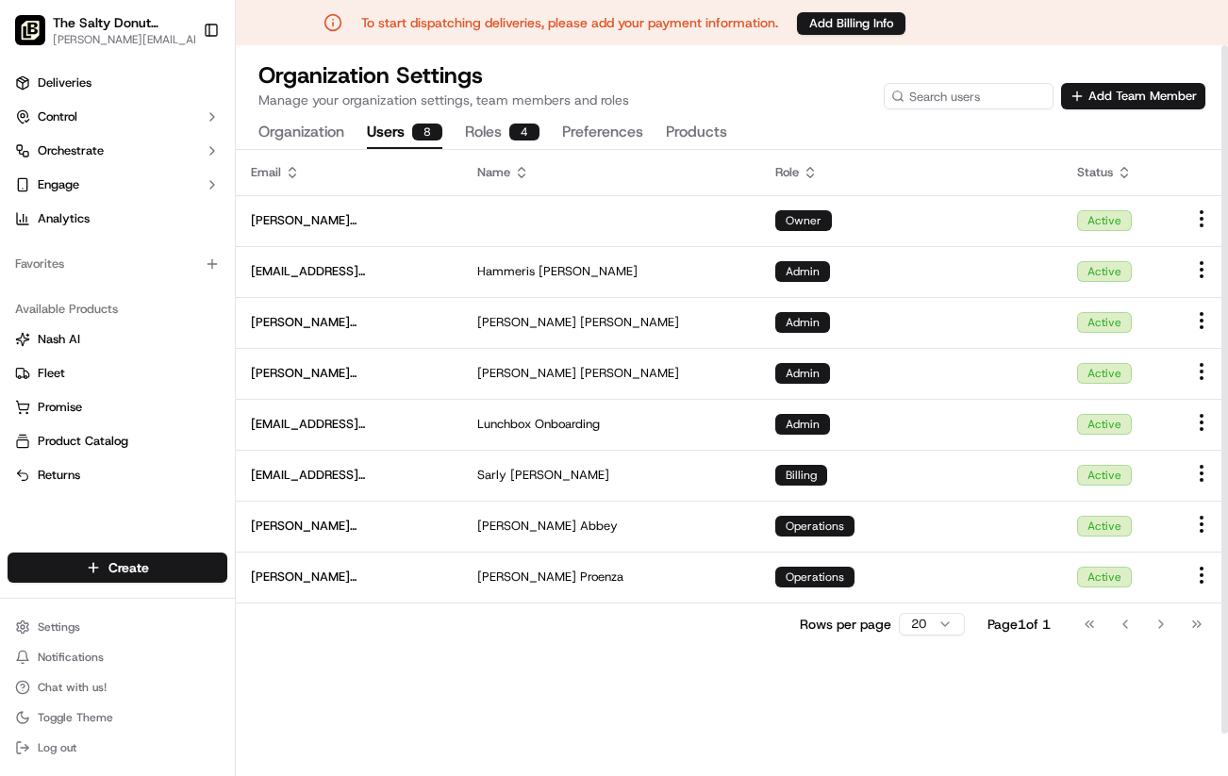
click at [1170, 45] on div "Organization Settings Manage your organization settings, team members and roles…" at bounding box center [732, 97] width 992 height 105
